Goal: Task Accomplishment & Management: Use online tool/utility

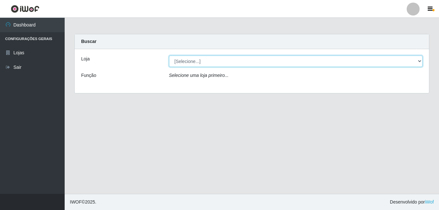
click at [187, 59] on select "[Selecione...] Bemais Supermercados - B7 Oitizeiro" at bounding box center [296, 61] width 254 height 11
click at [418, 60] on select "[Selecione...] Bemais Supermercados - B7 Oitizeiro" at bounding box center [296, 61] width 254 height 11
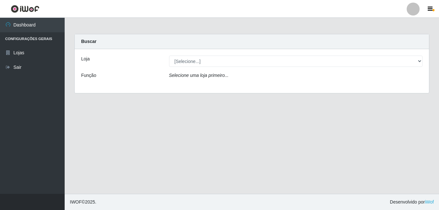
click at [281, 86] on div "Loja [Selecione...] Bemais Supermercados - B7 Oitizeiro Função Selecione uma lo…" at bounding box center [252, 71] width 354 height 44
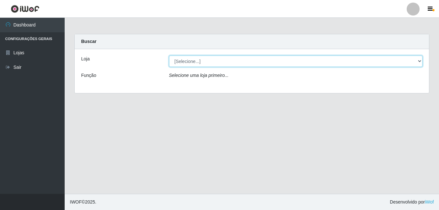
click at [297, 64] on select "[Selecione...] Bemais Supermercados - B7 Oitizeiro" at bounding box center [296, 61] width 254 height 11
select select "411"
click at [169, 56] on select "[Selecione...] Bemais Supermercados - B7 Oitizeiro" at bounding box center [296, 61] width 254 height 11
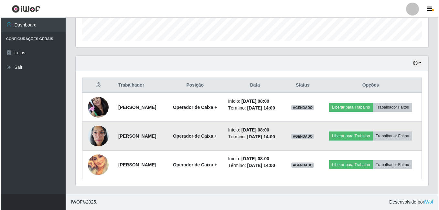
scroll to position [205, 0]
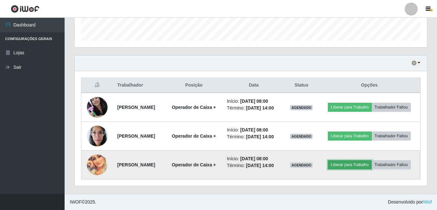
click at [362, 160] on button "Liberar para Trabalho" at bounding box center [350, 164] width 44 height 9
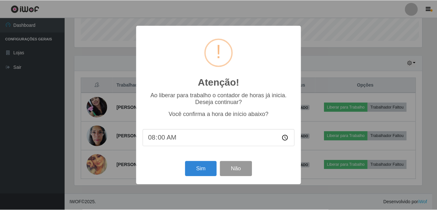
scroll to position [134, 349]
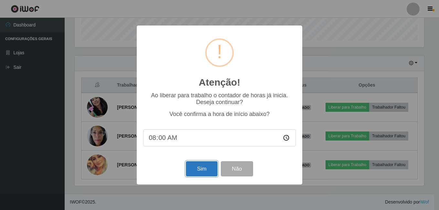
click at [195, 166] on button "Sim" at bounding box center [201, 168] width 31 height 15
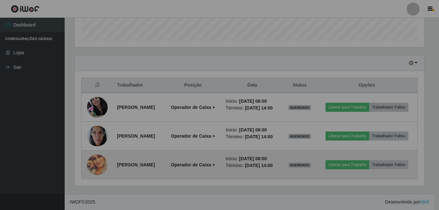
click at [199, 171] on td "Operador de Caixa +" at bounding box center [193, 165] width 58 height 29
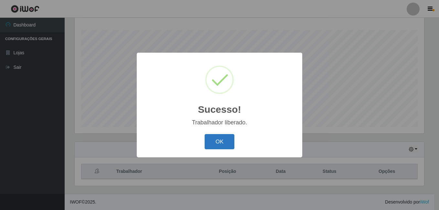
click at [219, 140] on button "OK" at bounding box center [220, 141] width 30 height 15
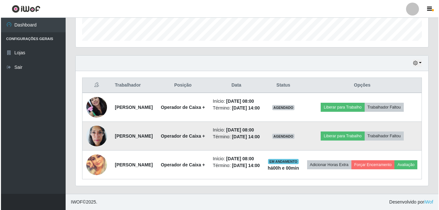
scroll to position [225, 0]
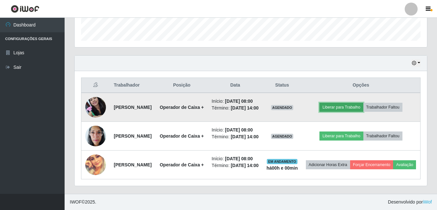
click at [349, 103] on button "Liberar para Trabalho" at bounding box center [342, 107] width 44 height 9
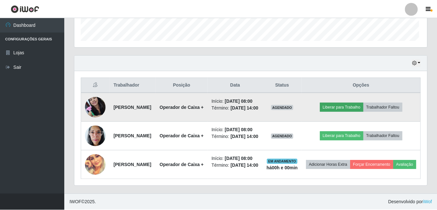
scroll to position [134, 349]
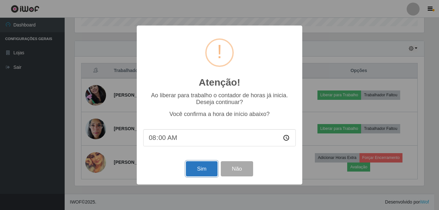
click at [201, 175] on button "Sim" at bounding box center [201, 168] width 31 height 15
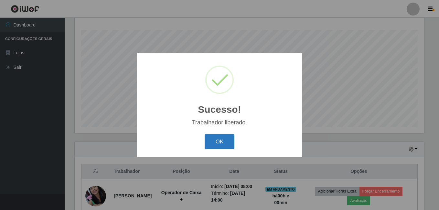
click at [222, 144] on button "OK" at bounding box center [220, 141] width 30 height 15
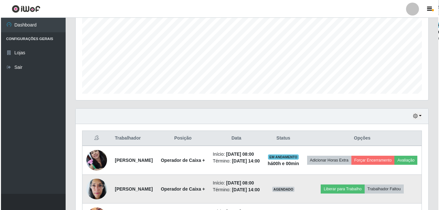
scroll to position [225, 0]
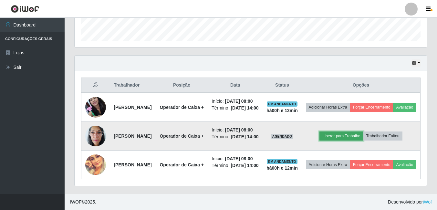
click at [340, 132] on button "Liberar para Trabalho" at bounding box center [342, 136] width 44 height 9
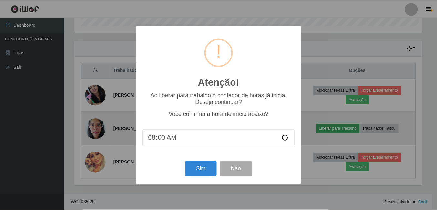
scroll to position [134, 349]
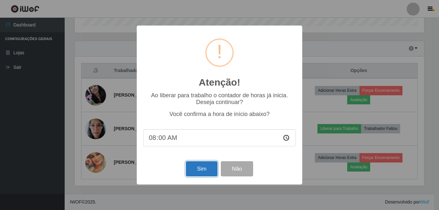
click at [213, 169] on button "Sim" at bounding box center [201, 168] width 31 height 15
